Goal: Check status

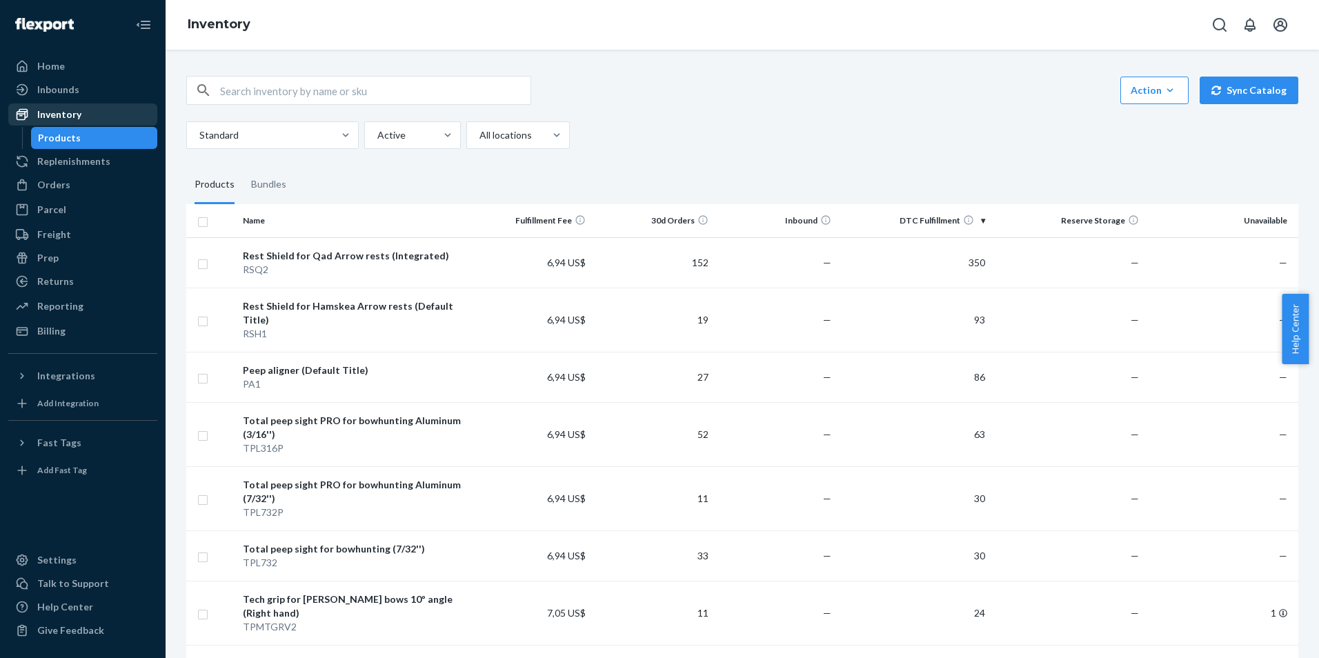
click at [76, 105] on link "Inventory" at bounding box center [82, 114] width 149 height 22
click at [90, 115] on div "Inventory" at bounding box center [83, 114] width 146 height 19
click at [57, 66] on div "Home" at bounding box center [51, 66] width 28 height 14
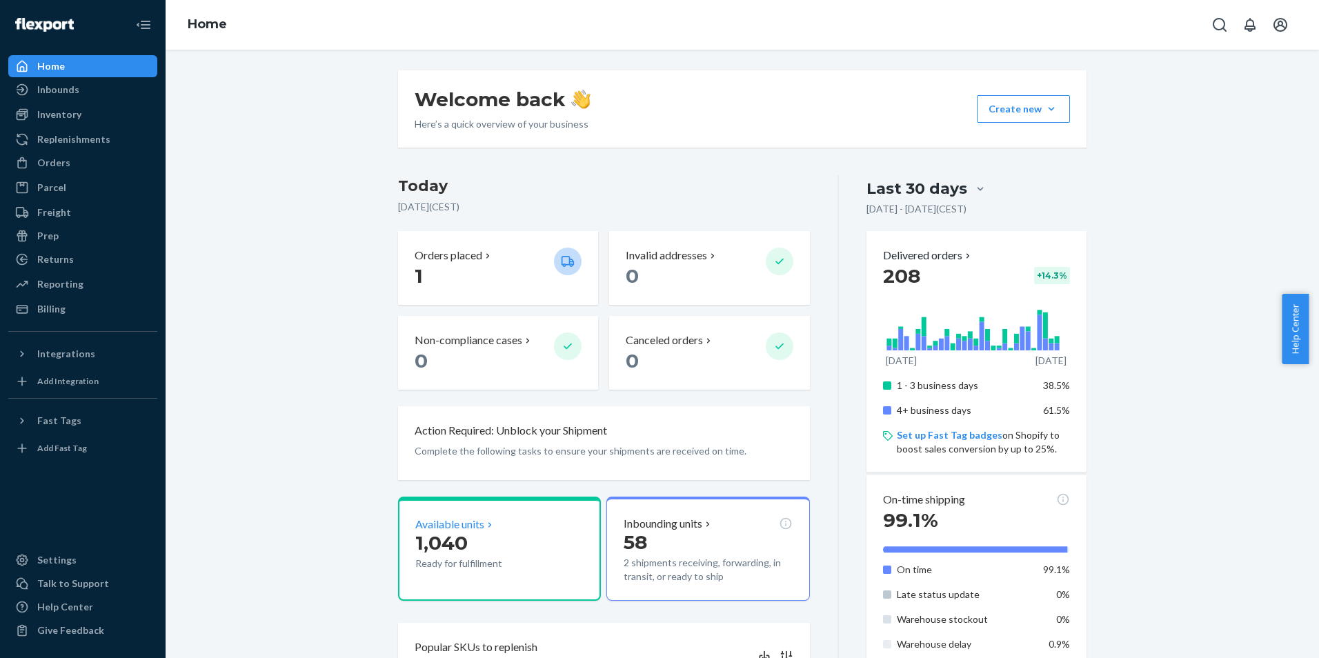
click at [509, 553] on p "1,040" at bounding box center [479, 542] width 128 height 25
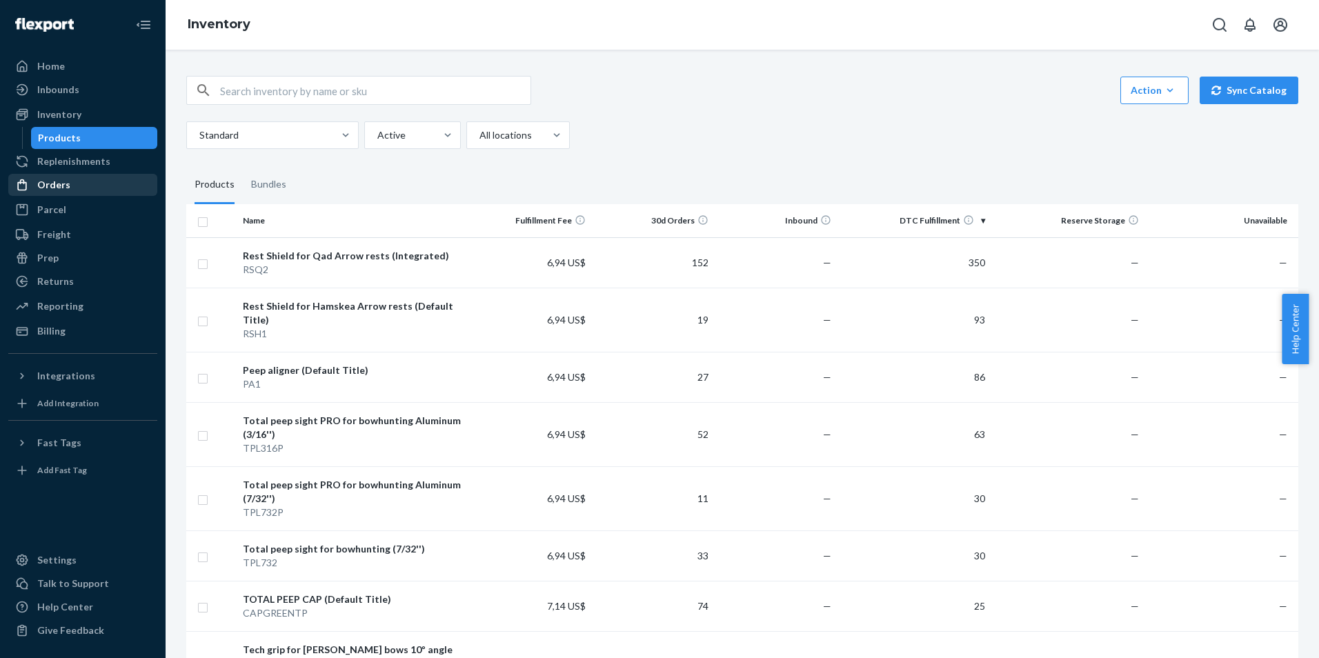
click at [80, 191] on div "Orders" at bounding box center [83, 184] width 146 height 19
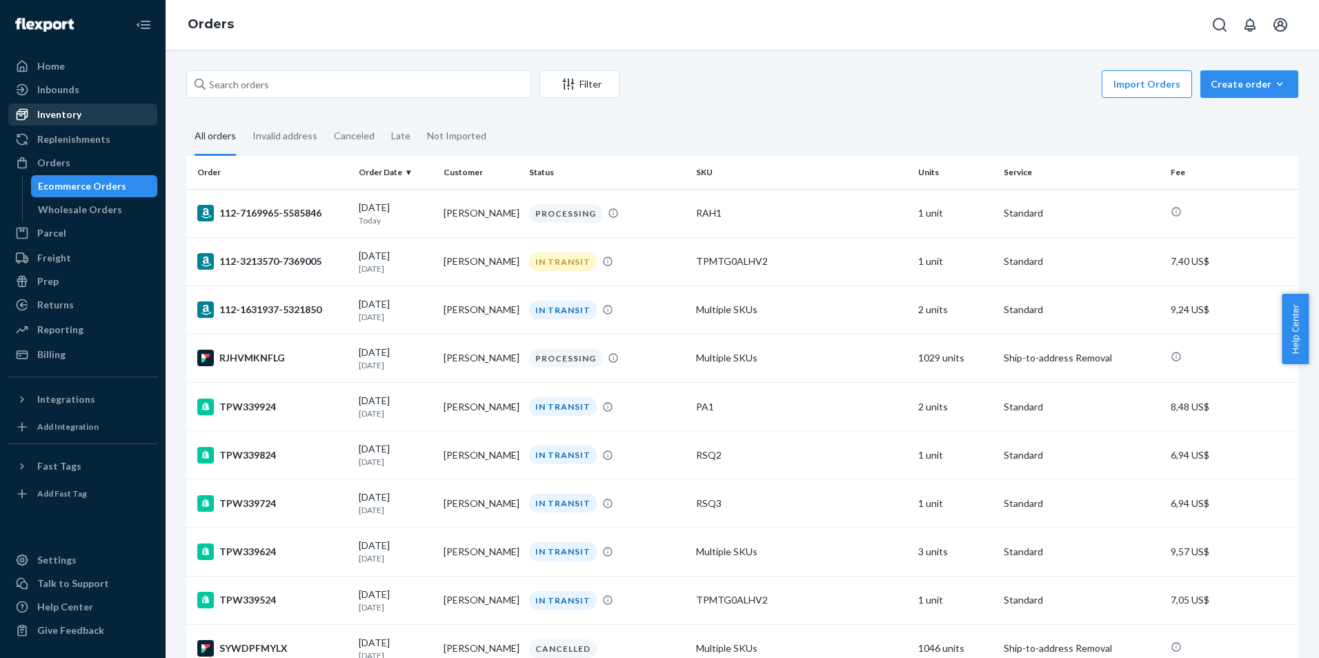
click at [72, 123] on div "Inventory" at bounding box center [83, 114] width 146 height 19
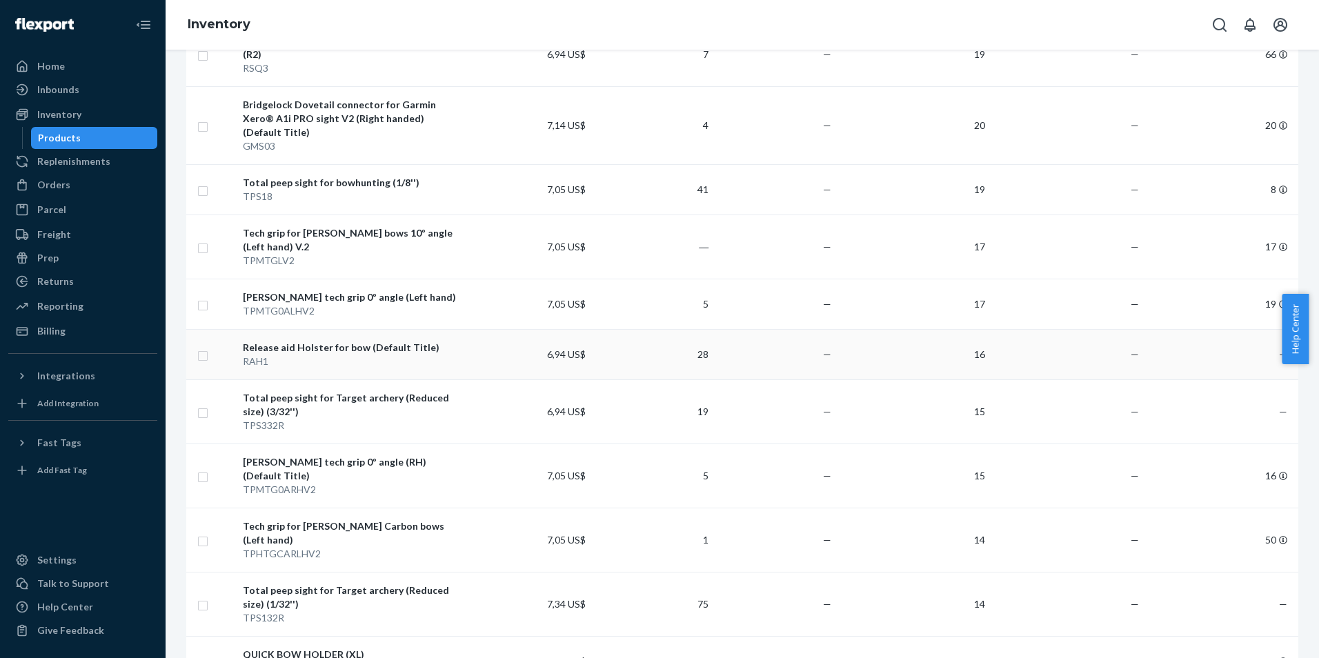
scroll to position [507, 0]
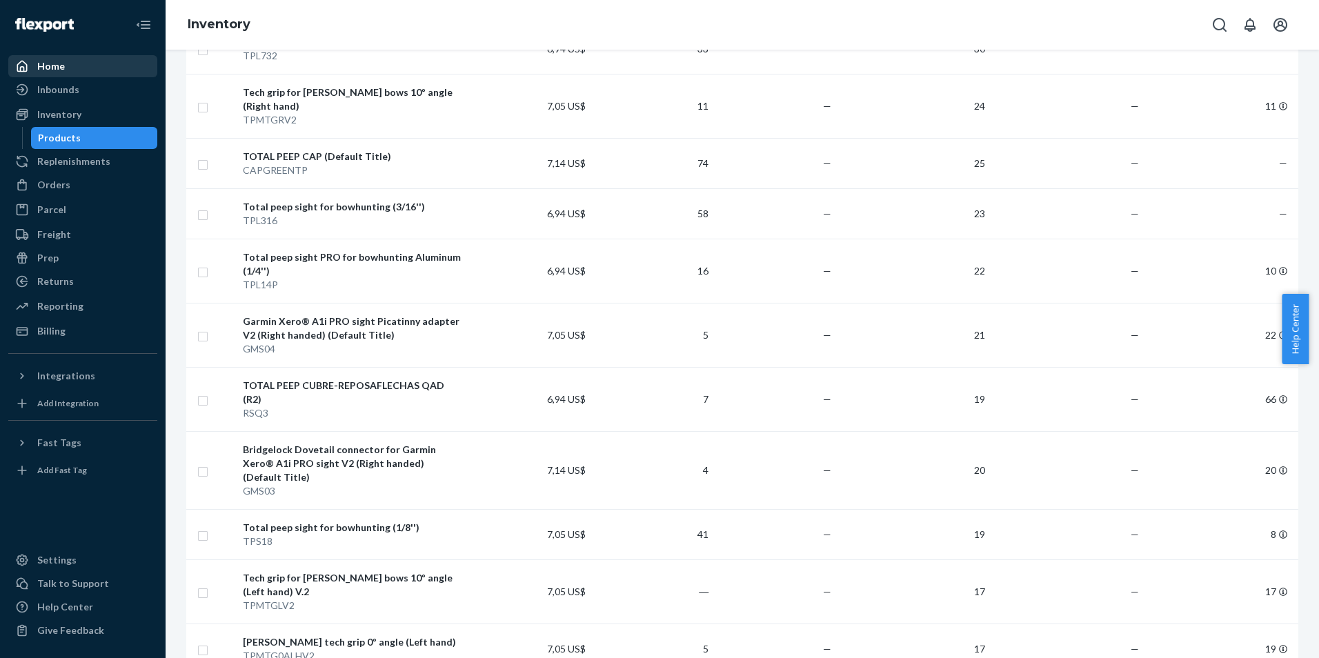
click at [62, 62] on div "Home" at bounding box center [51, 66] width 28 height 14
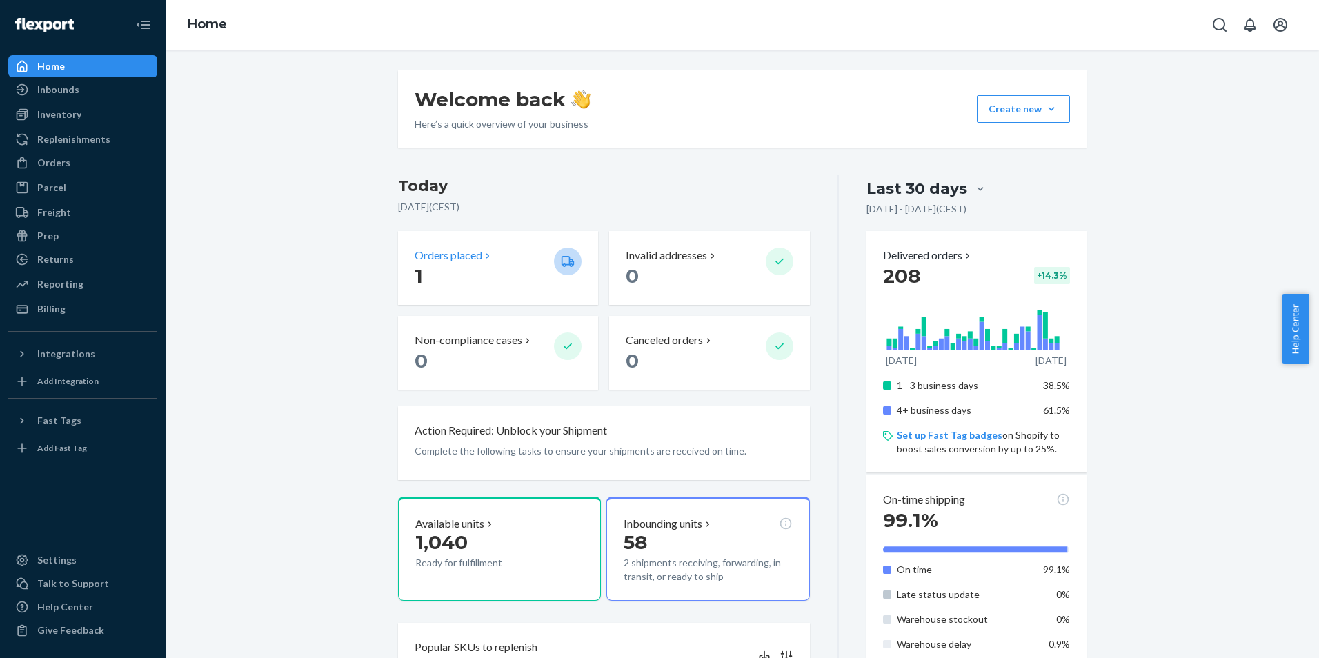
click at [495, 261] on div "Orders placed" at bounding box center [479, 256] width 128 height 16
